Goal: Transaction & Acquisition: Book appointment/travel/reservation

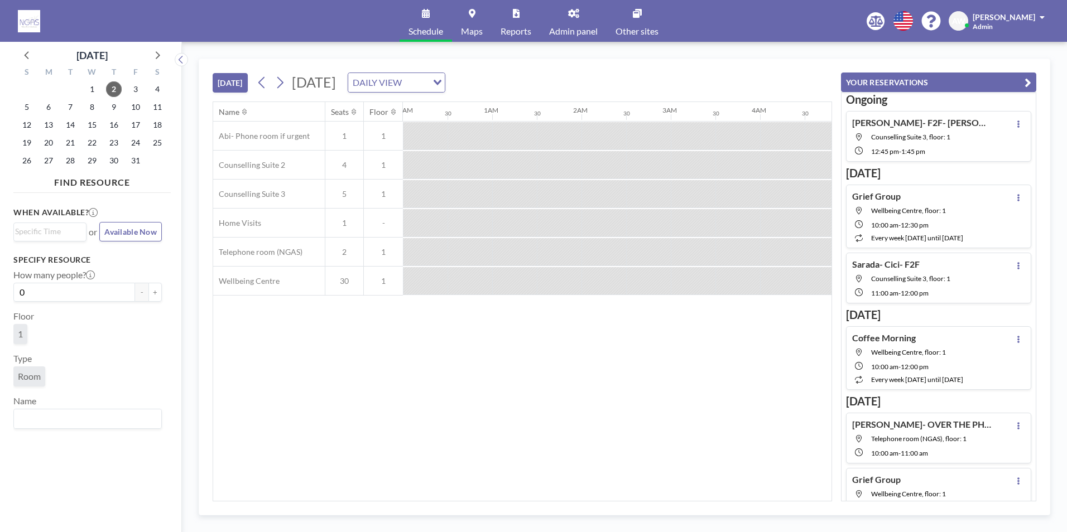
scroll to position [0, 1116]
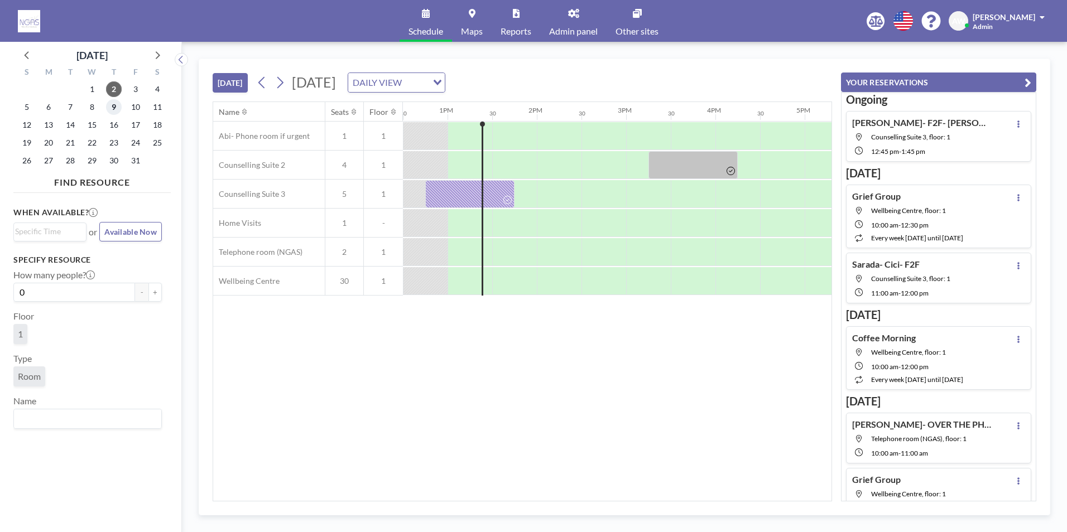
click at [109, 112] on span "9" at bounding box center [114, 107] width 16 height 16
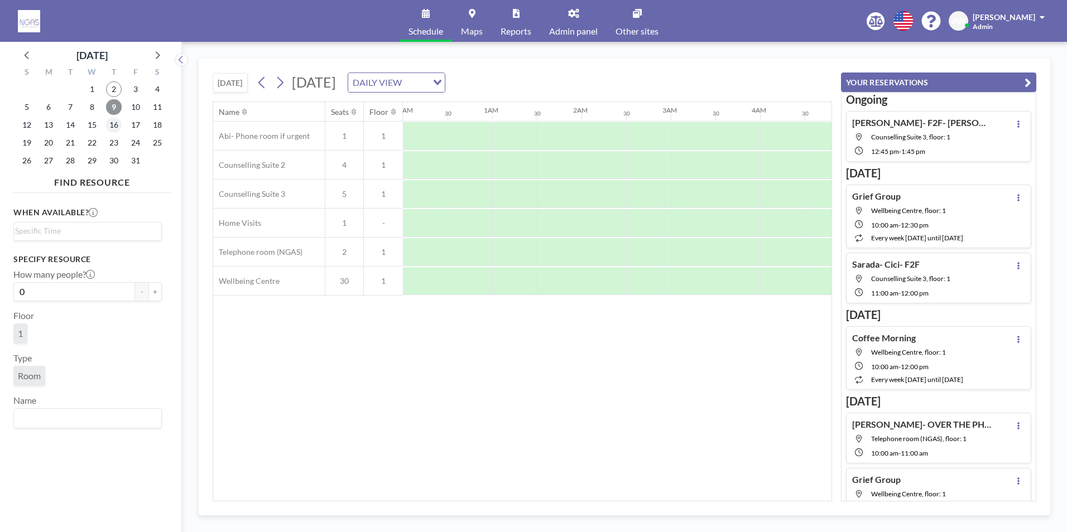
scroll to position [0, 259]
click at [109, 127] on span "16" at bounding box center [114, 125] width 16 height 16
drag, startPoint x: 459, startPoint y: 501, endPoint x: 478, endPoint y: 501, distance: 19.0
click at [478, 501] on div "Name Seats Floor 12AM 30 1AM 30 2AM 30 3AM 30 4AM 30 5AM 30 6AM 30 7AM 30 8AM 3…" at bounding box center [522, 302] width 619 height 400
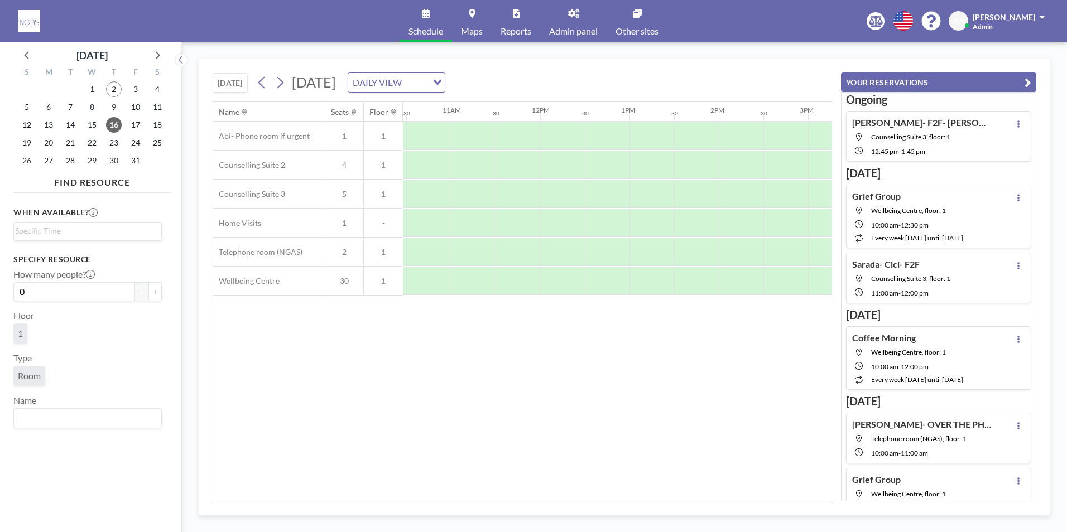
scroll to position [0, 973]
click at [704, 283] on div at bounding box center [702, 281] width 45 height 28
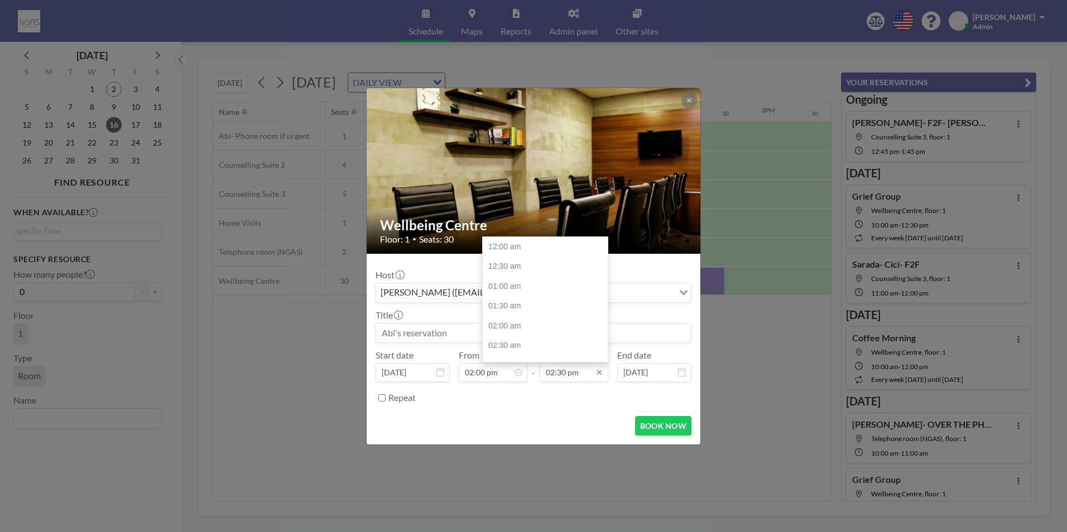
scroll to position [576, 0]
click at [511, 262] on div "03:00 pm" at bounding box center [548, 267] width 131 height 20
type input "03:00 pm"
click at [454, 326] on input at bounding box center [533, 333] width 315 height 19
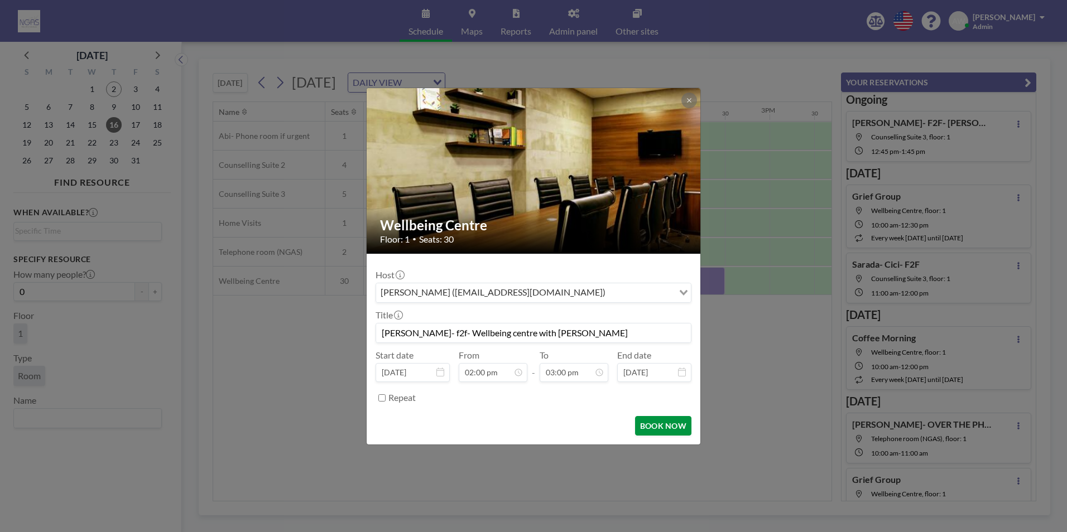
type input "[PERSON_NAME]- f2f- Wellbeing centre with [PERSON_NAME]"
click at [685, 422] on button "BOOK NOW" at bounding box center [663, 426] width 56 height 20
